Goal: Task Accomplishment & Management: Manage account settings

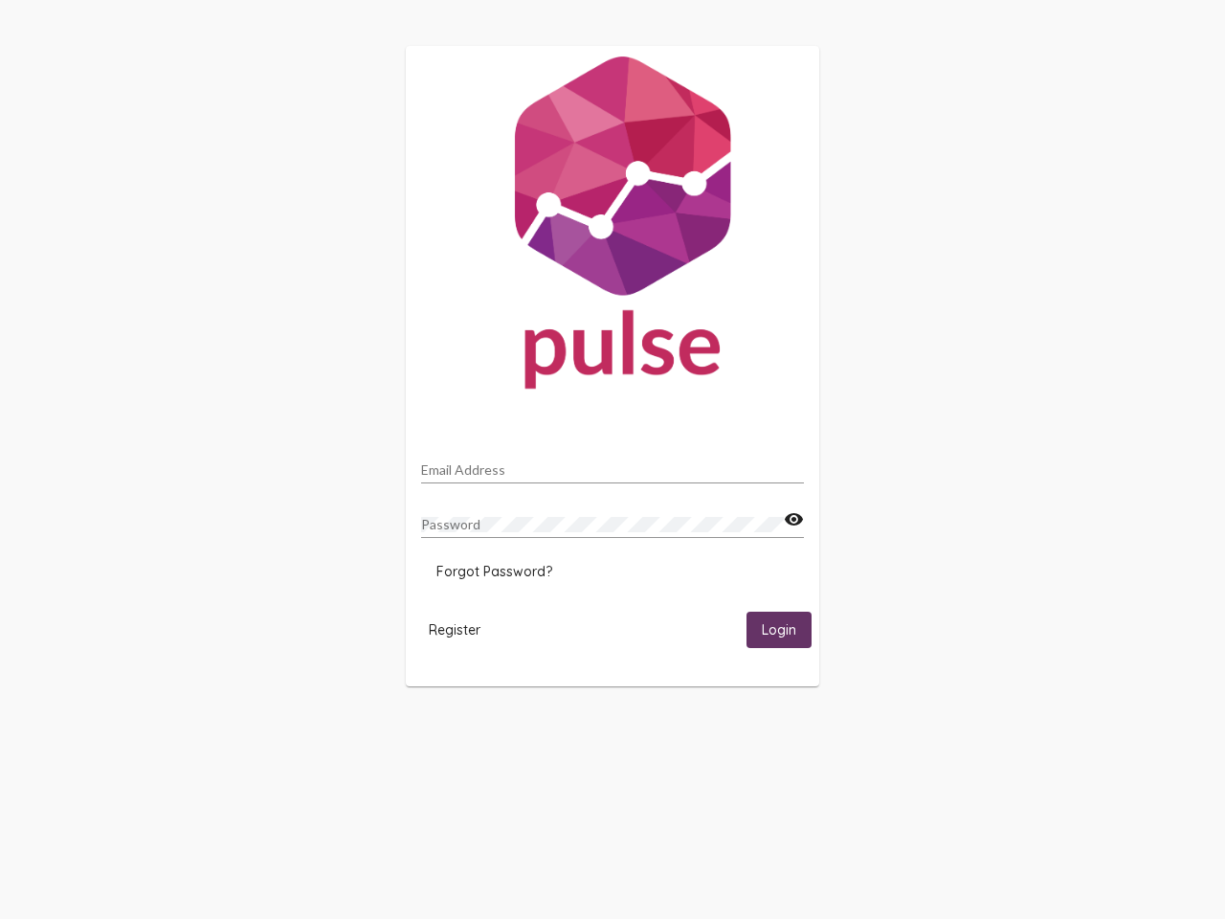
click at [613, 464] on input "Email Address" at bounding box center [612, 469] width 383 height 15
click at [794, 520] on mat-icon "visibility" at bounding box center [794, 519] width 20 height 23
click at [494, 572] on span "Forgot Password?" at bounding box center [495, 571] width 116 height 17
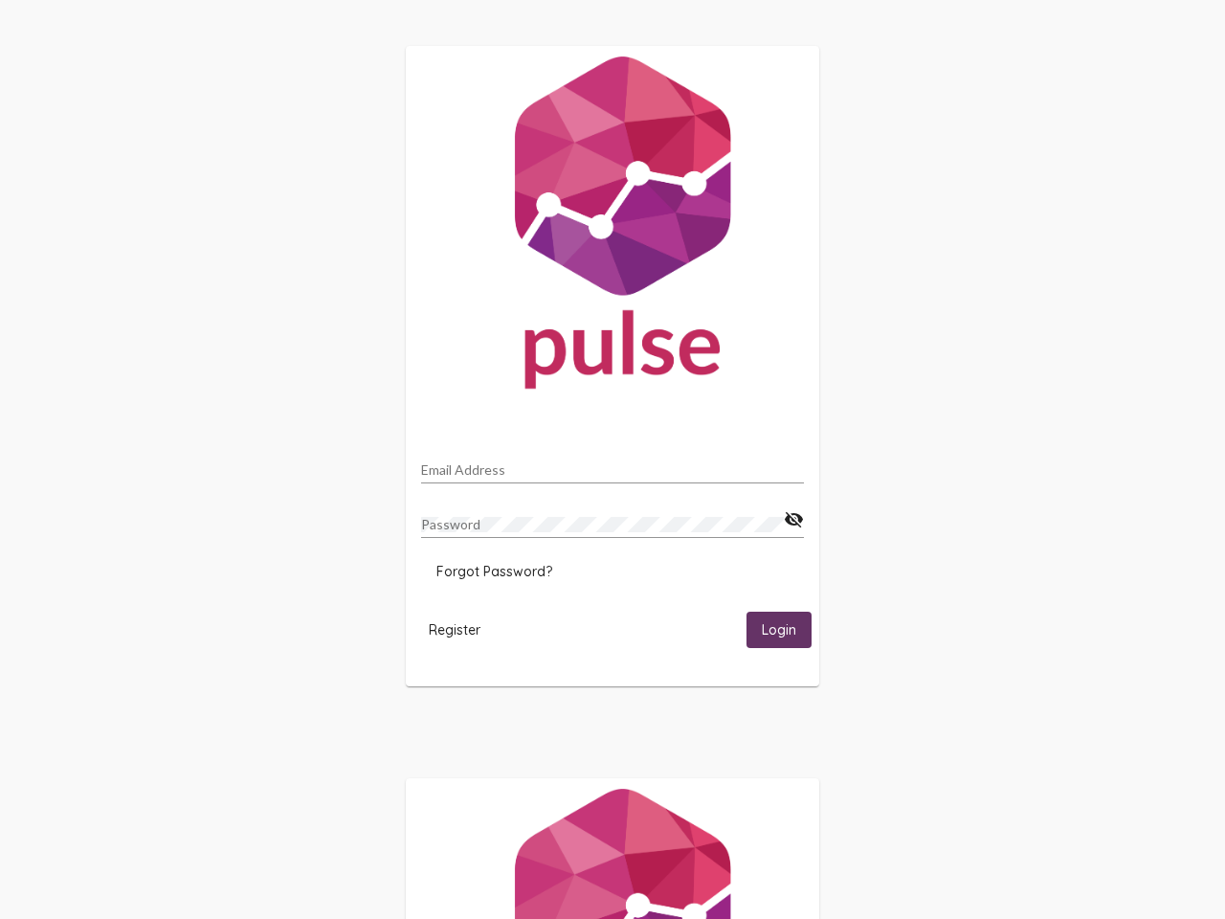
click at [455, 629] on span "Register" at bounding box center [455, 629] width 52 height 17
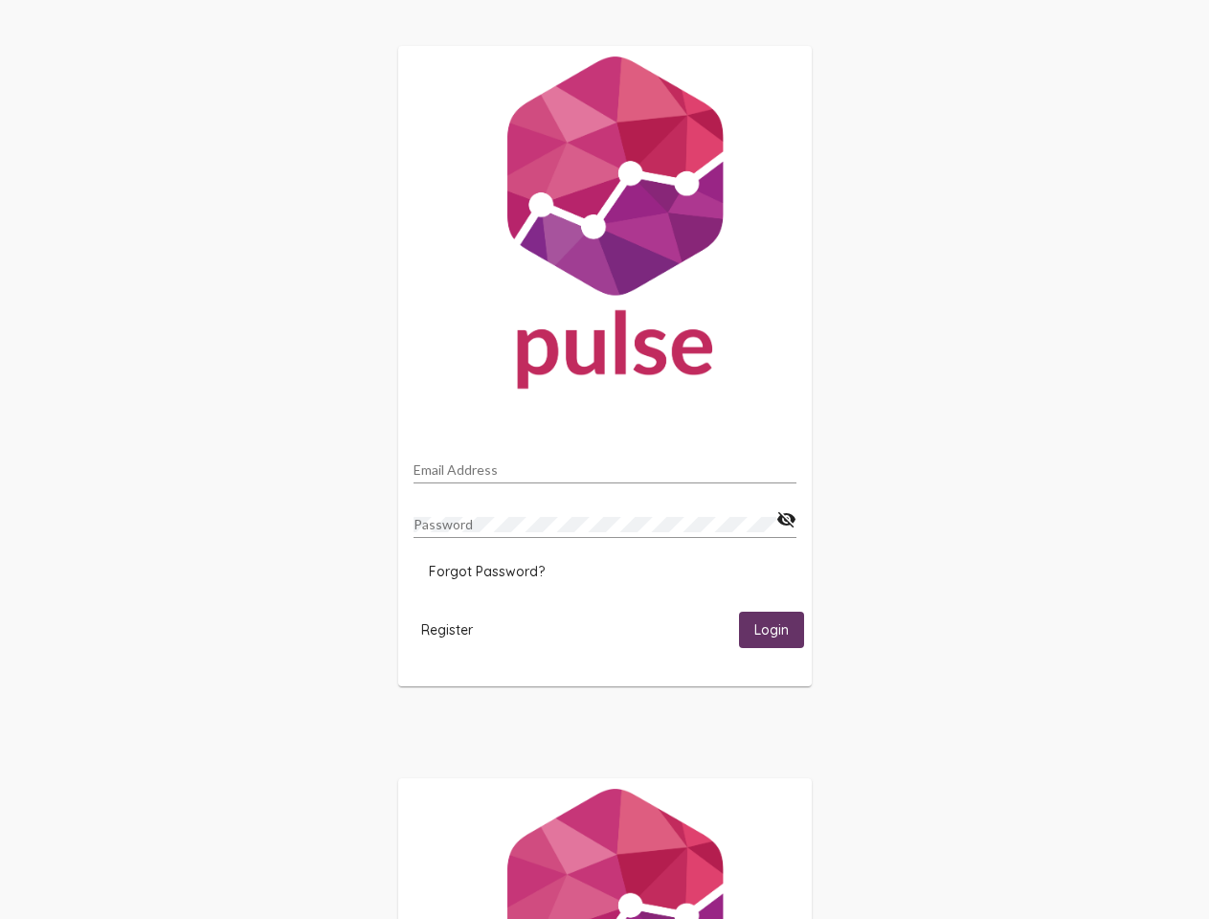
click at [779, 629] on span "Login" at bounding box center [771, 630] width 34 height 17
